Goal: Navigation & Orientation: Find specific page/section

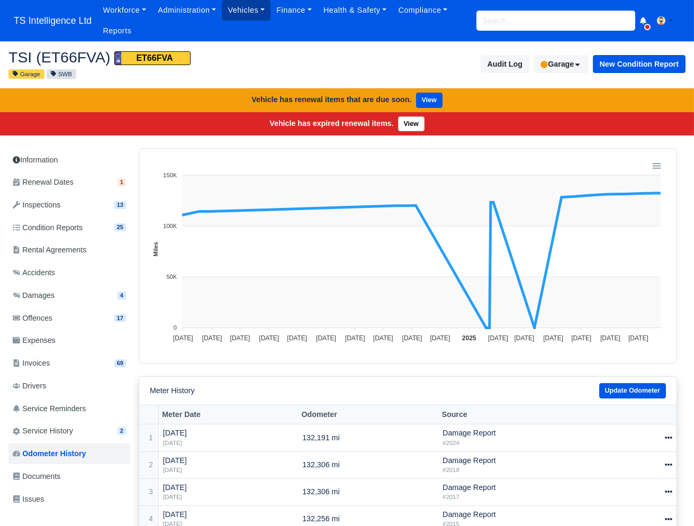
click at [249, 12] on link "Vehicles" at bounding box center [246, 10] width 49 height 21
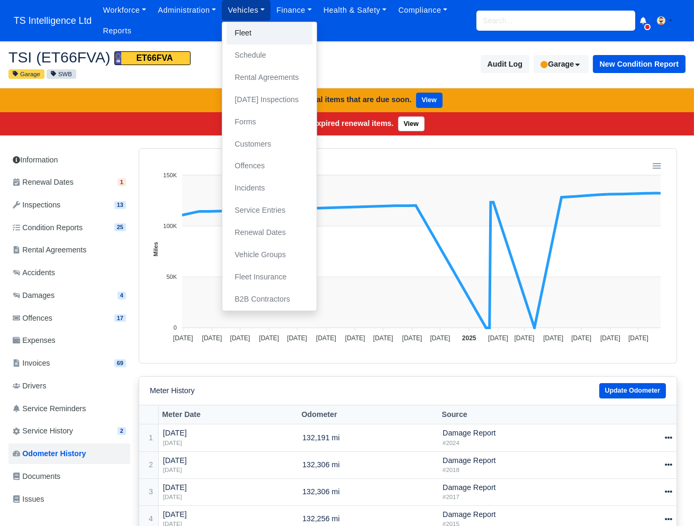
click at [251, 31] on link "Fleet" at bounding box center [270, 33] width 86 height 22
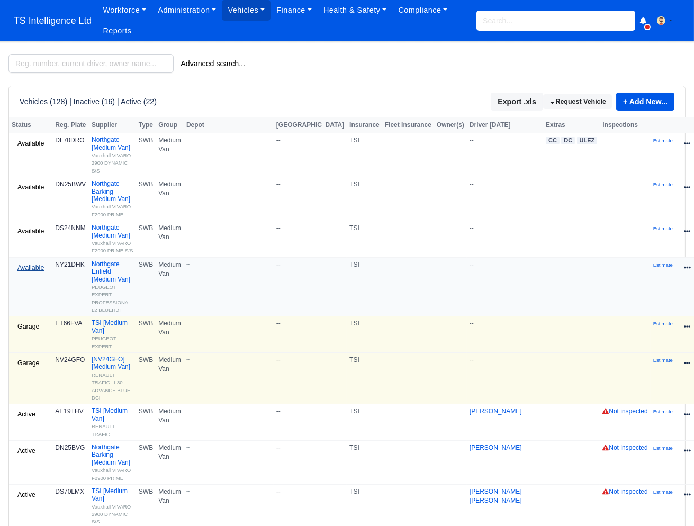
click at [31, 267] on link "Available" at bounding box center [31, 267] width 38 height 15
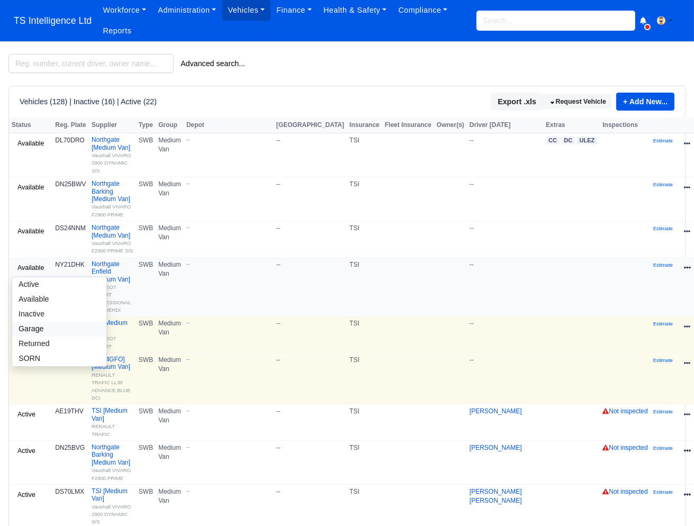
click at [42, 329] on link "Garage" at bounding box center [59, 329] width 94 height 15
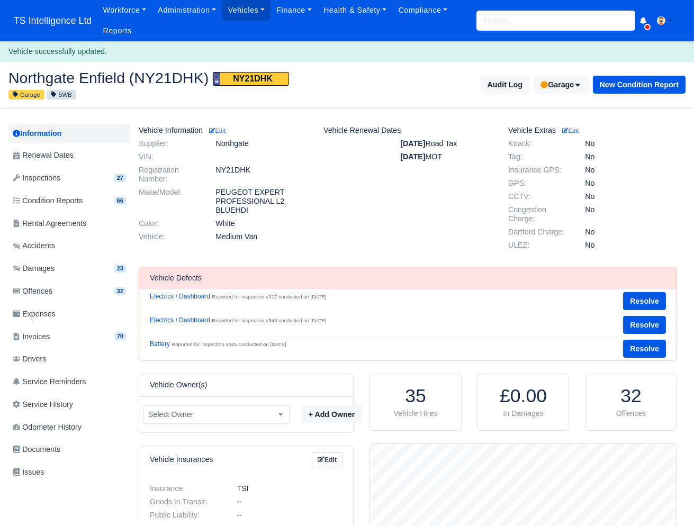
scroll to position [106, 306]
click at [259, 5] on link "Vehicles" at bounding box center [246, 10] width 49 height 21
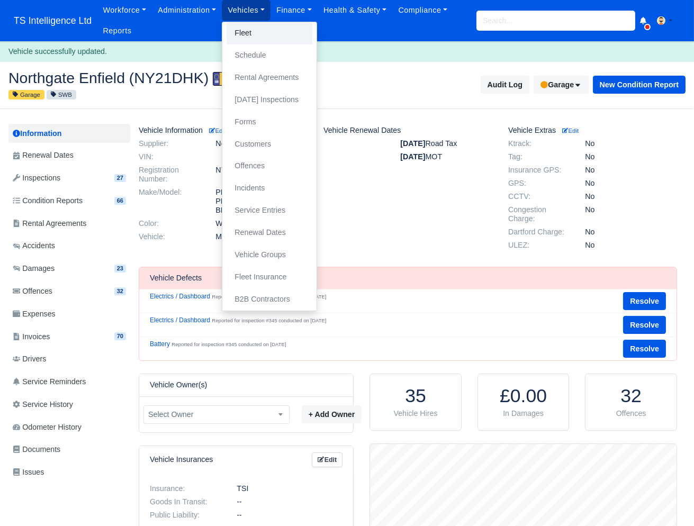
click at [262, 35] on link "Fleet" at bounding box center [270, 33] width 86 height 22
